Goal: Task Accomplishment & Management: Complete application form

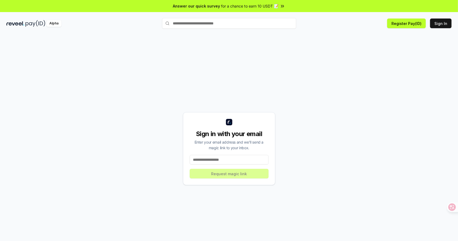
click at [244, 159] on input at bounding box center [229, 160] width 79 height 10
click at [403, 90] on div "Sign in with your email Enter your email address and we’ll send a magic link to…" at bounding box center [229, 148] width 446 height 215
click at [439, 23] on button "Sign In" at bounding box center [440, 24] width 21 height 10
click at [442, 24] on button "Sign In" at bounding box center [440, 24] width 21 height 10
click at [236, 160] on input at bounding box center [229, 160] width 79 height 10
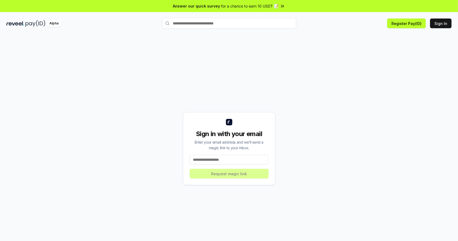
click at [235, 159] on input at bounding box center [229, 160] width 79 height 10
click at [404, 26] on button "Register Pay(ID)" at bounding box center [407, 24] width 39 height 10
click at [396, 25] on button "Register Pay(ID)" at bounding box center [407, 24] width 39 height 10
click at [216, 159] on input at bounding box center [229, 160] width 79 height 10
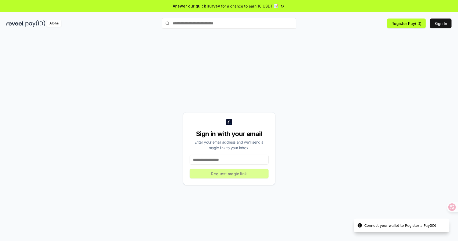
click at [217, 158] on input at bounding box center [229, 160] width 79 height 10
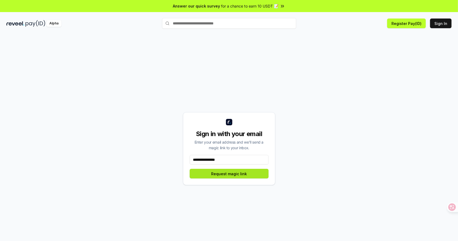
type input "**********"
click at [240, 176] on button "Request magic link" at bounding box center [229, 174] width 79 height 10
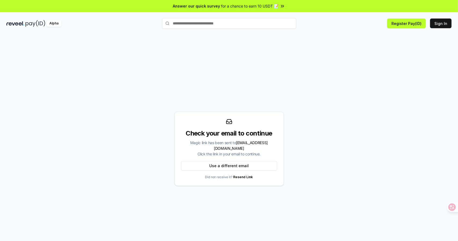
click at [352, 91] on div "Check your email to continue Magic link has been sent to 398342560@qq.com Click…" at bounding box center [229, 148] width 446 height 215
drag, startPoint x: 393, startPoint y: 103, endPoint x: 389, endPoint y: 100, distance: 5.2
click at [392, 103] on div "Check your email to continue Magic link has been sent to 398342560@qq.com Click…" at bounding box center [229, 148] width 446 height 215
click at [449, 24] on button "Sign In" at bounding box center [440, 24] width 21 height 10
